Goal: Task Accomplishment & Management: Manage account settings

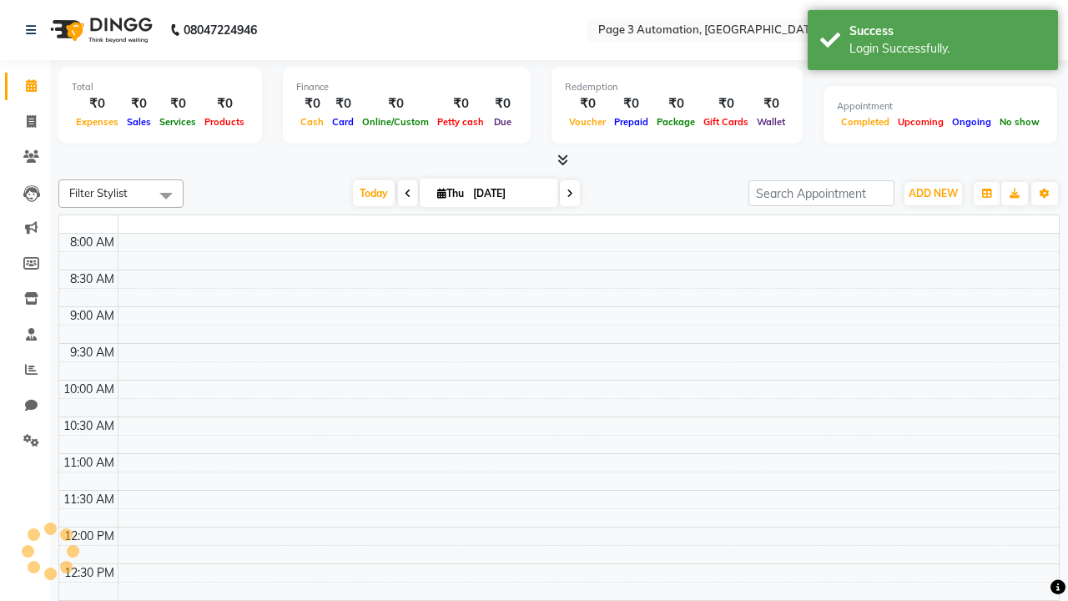
select select "en"
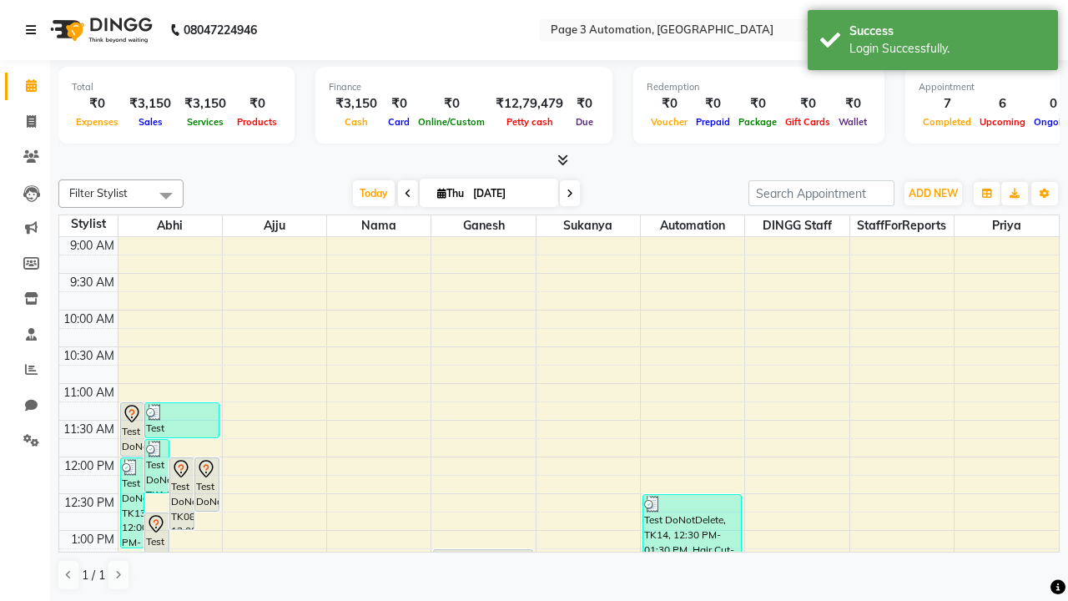
click at [34, 30] on icon at bounding box center [31, 30] width 10 height 12
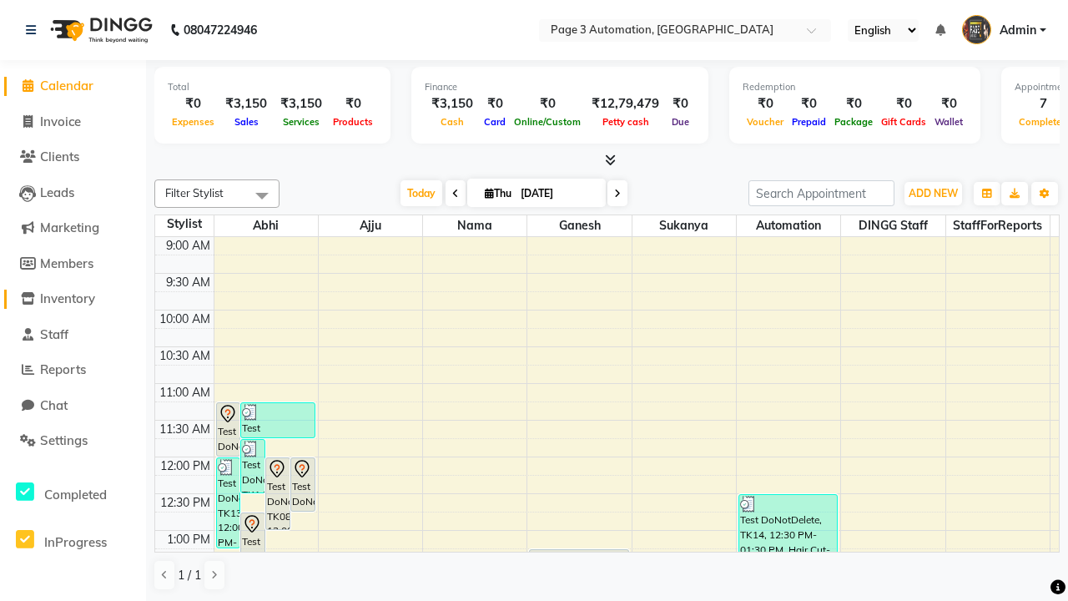
click at [73, 299] on span "Inventory" at bounding box center [67, 298] width 55 height 16
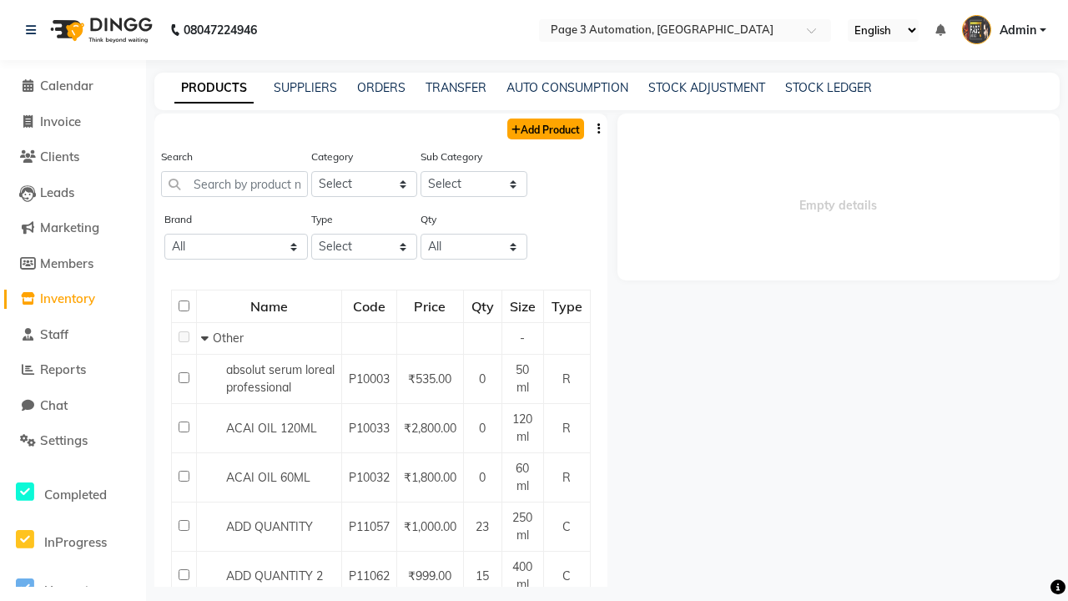
click at [544, 129] on link "Add Product" at bounding box center [545, 129] width 77 height 21
select select "true"
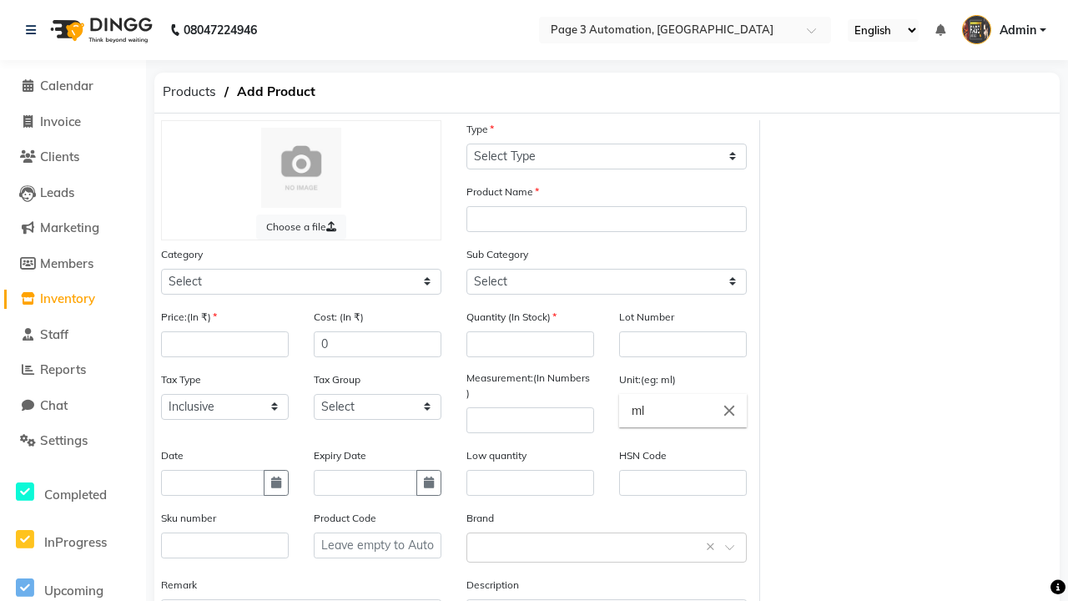
select select "C"
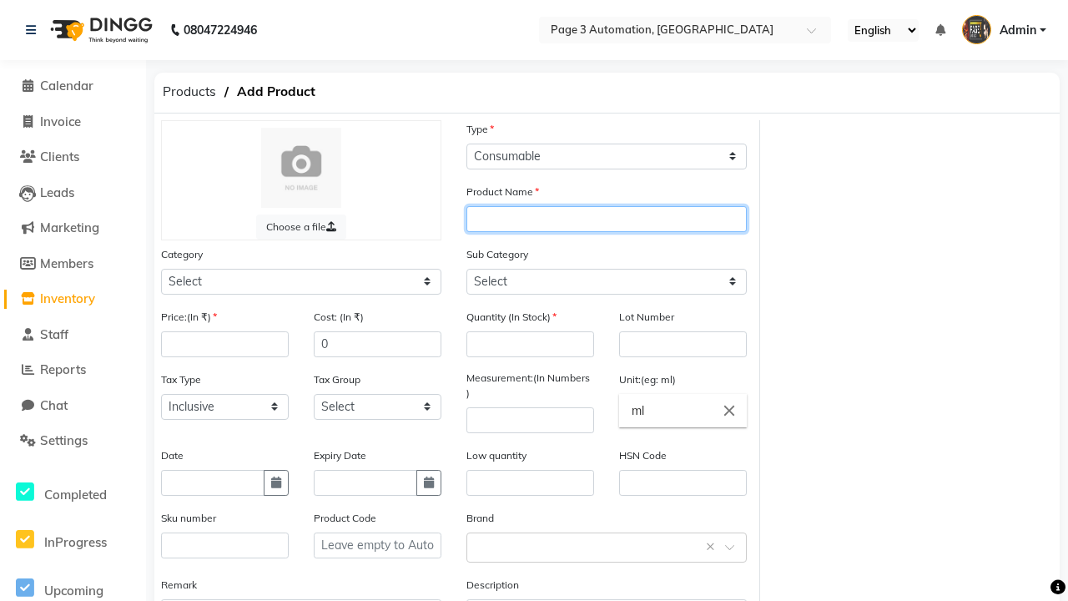
type input "Add Product By Automation xhEME"
select select "1000"
select select "1002"
type input "Add Product By Automation xhEME"
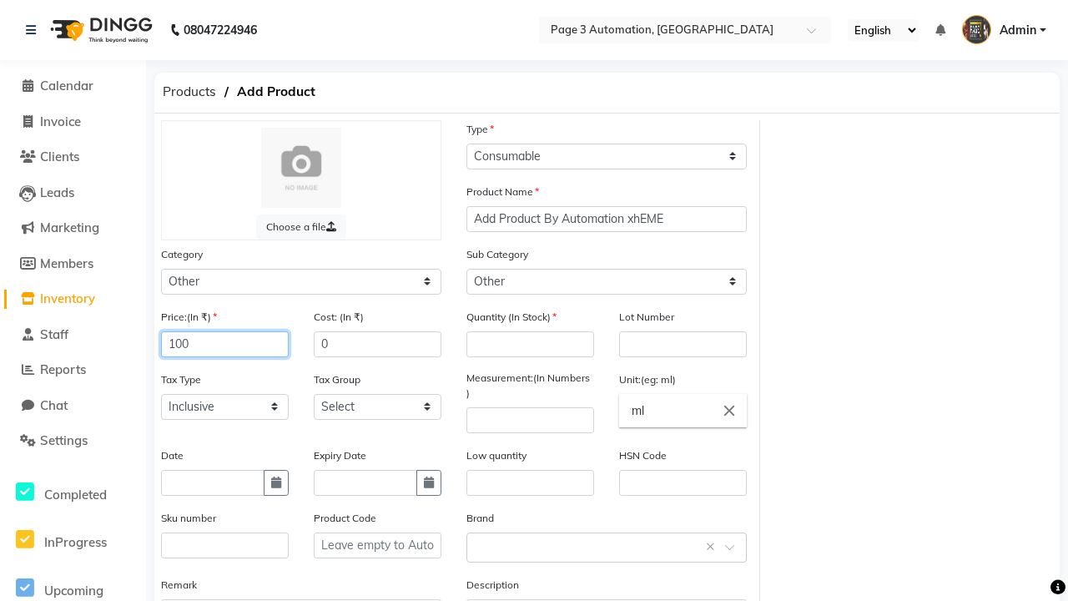
type input "100"
type input "150"
type input "100"
type input "1000"
type textarea "This Product is Created by Automation"
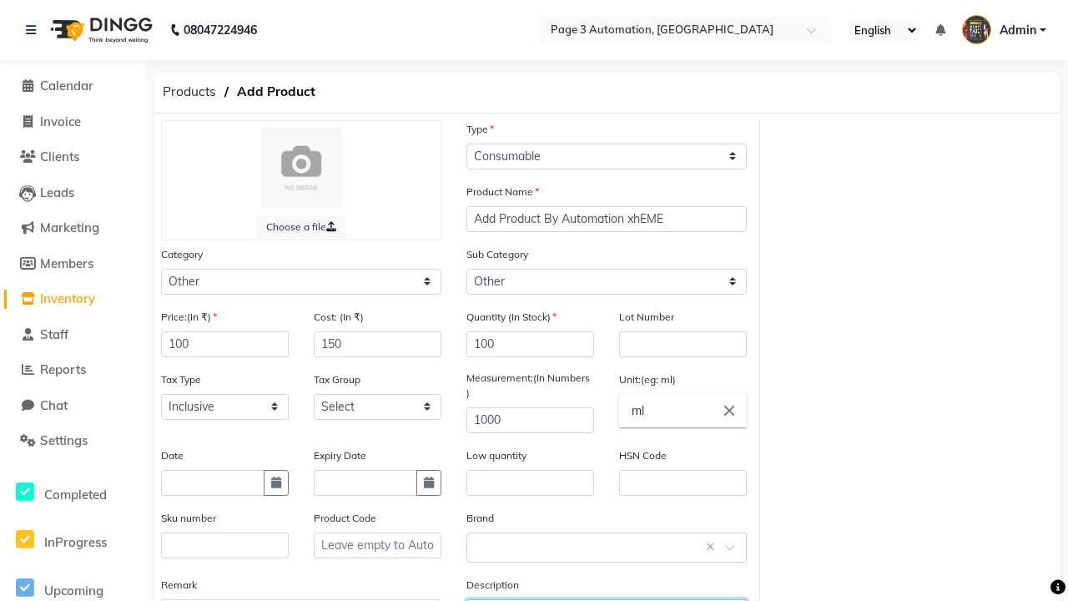
scroll to position [18, 0]
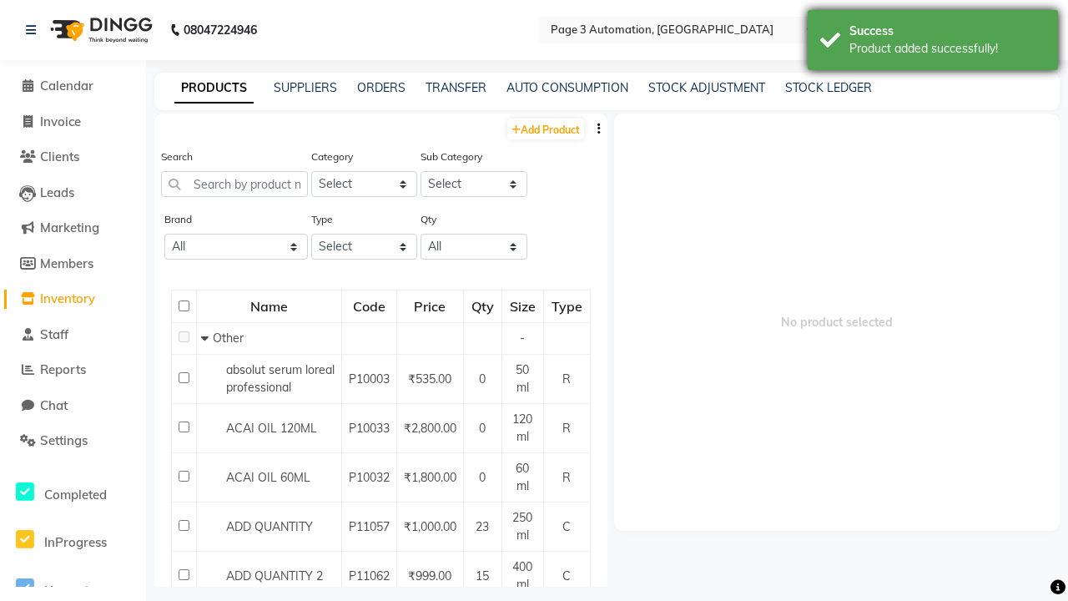
click at [933, 43] on div "Product added successfully!" at bounding box center [948, 49] width 196 height 18
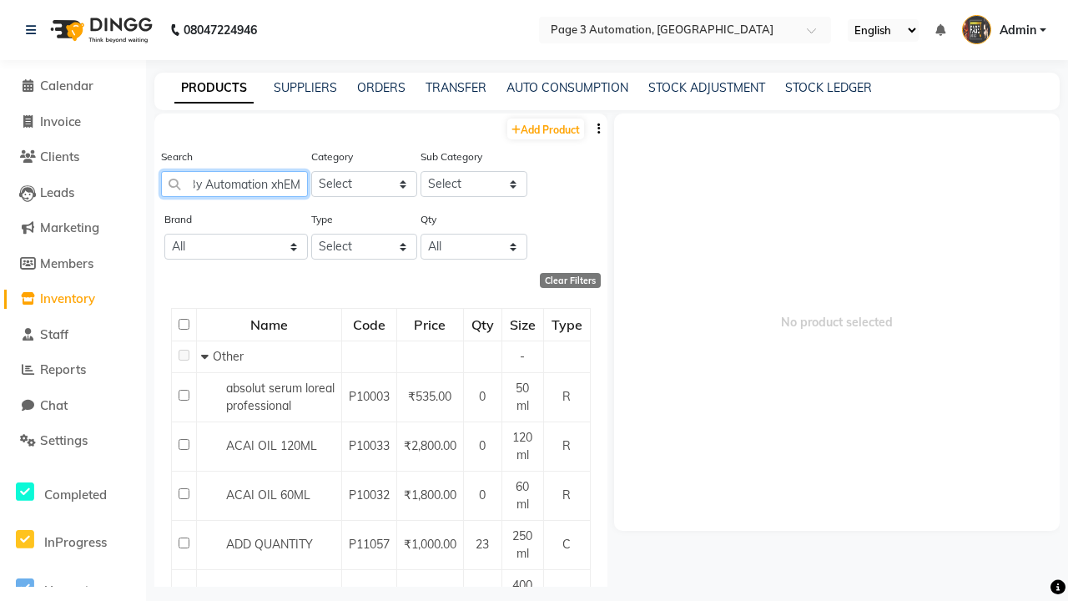
type input "Add Product By Automation xhEME"
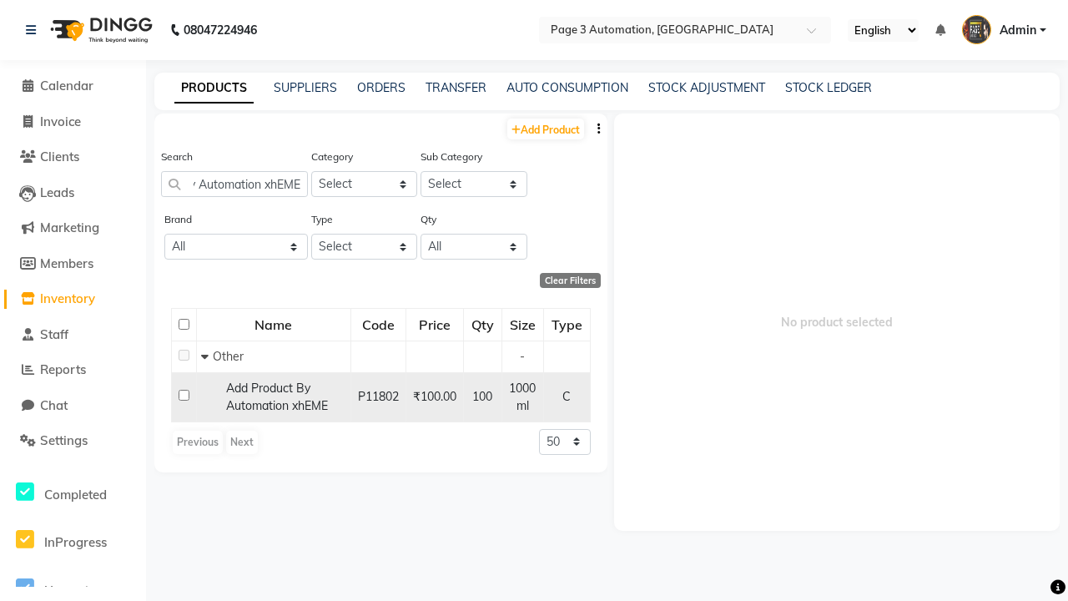
click at [184, 395] on input "checkbox" at bounding box center [184, 395] width 11 height 11
checkbox input "true"
select select
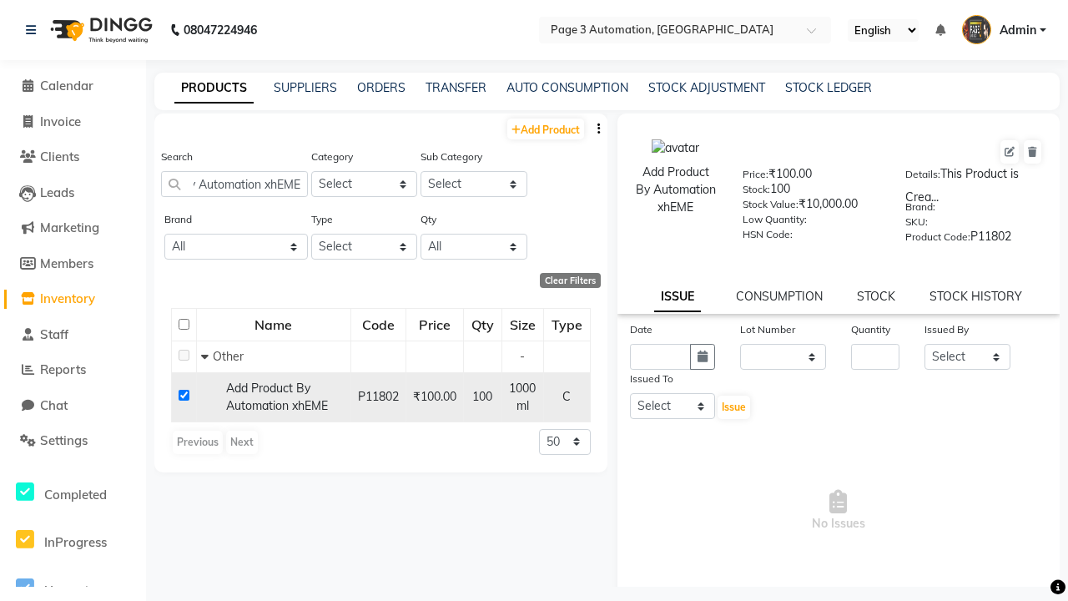
scroll to position [0, 0]
click at [1010, 152] on icon at bounding box center [1010, 152] width 10 height 10
select select "C"
select select "1000"
select select "true"
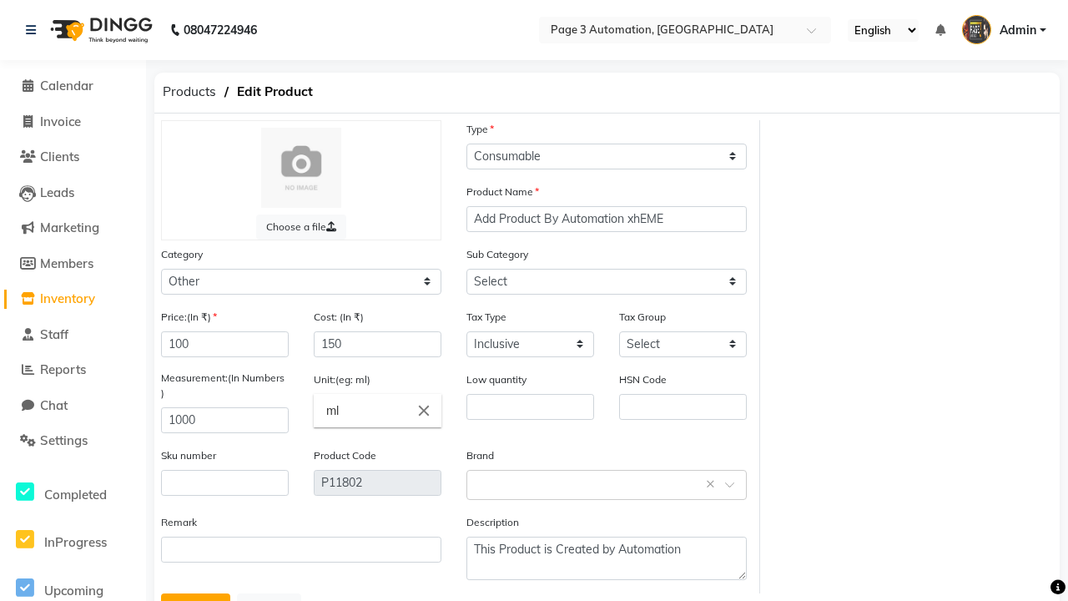
select select "1002"
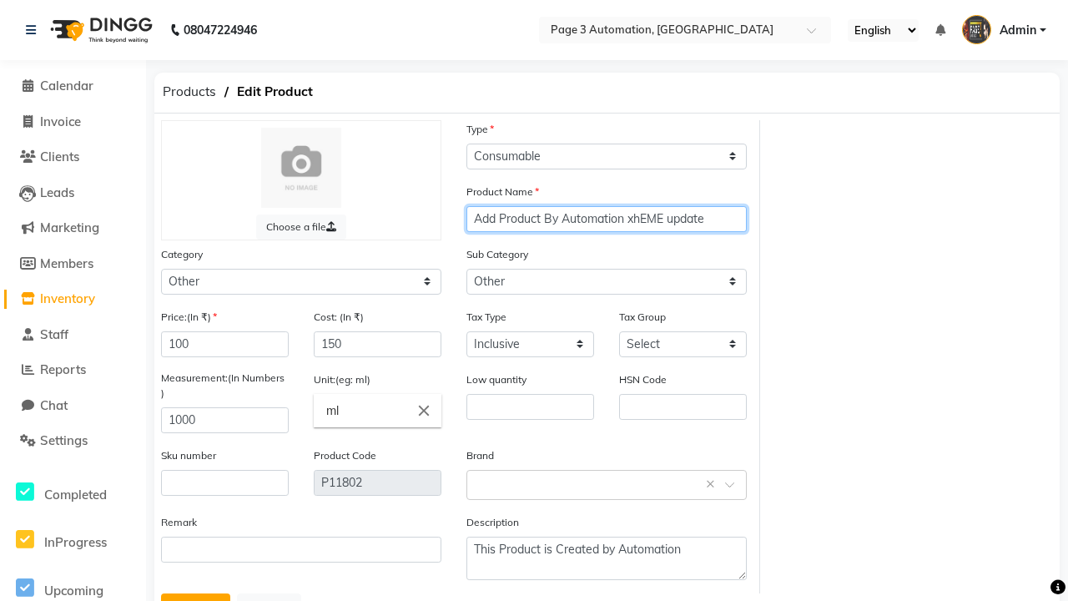
type input "Add Product By Automation xhEME update"
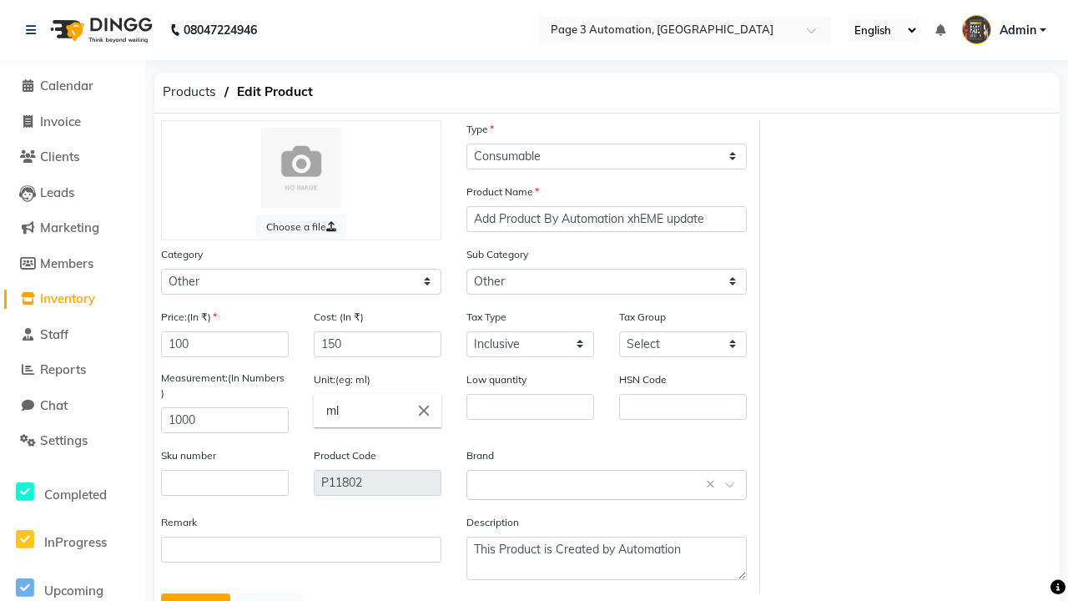
click at [195, 593] on button "Update" at bounding box center [195, 609] width 69 height 32
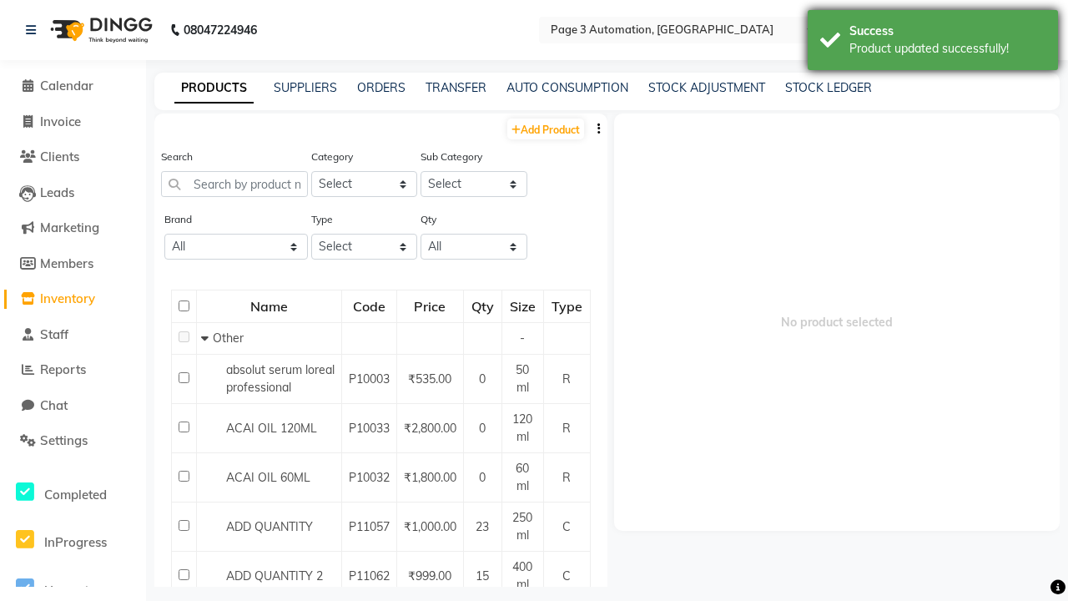
click at [933, 43] on div "Product updated successfully!" at bounding box center [948, 49] width 196 height 18
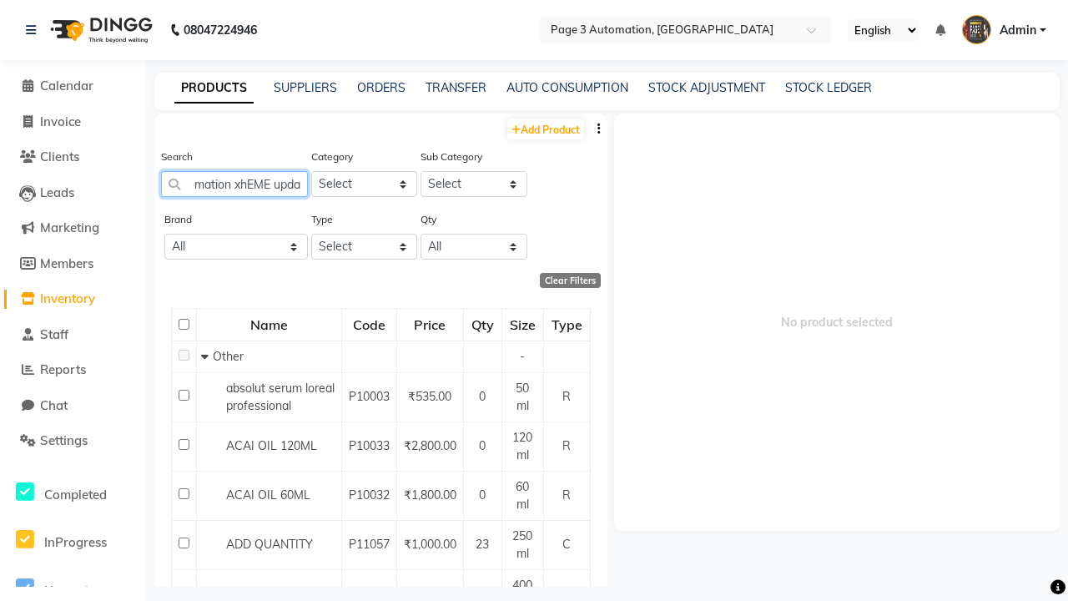
scroll to position [0, 124]
type input "Add Product By Automation xhEME update"
